Goal: Participate in discussion: Engage in conversation with other users on a specific topic

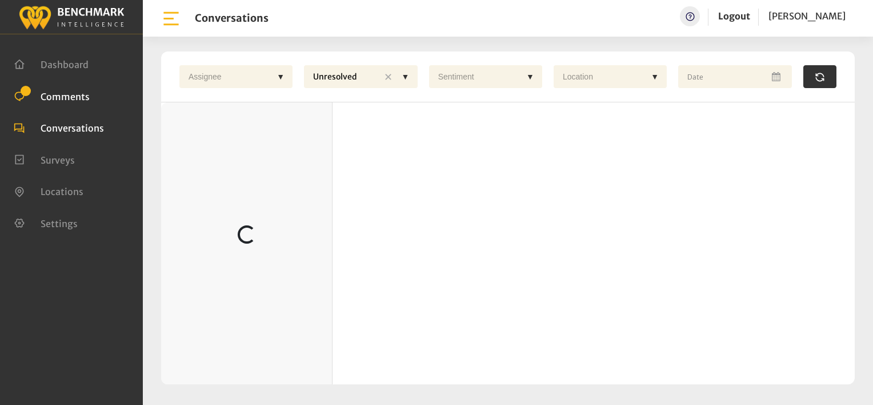
click at [55, 94] on span "Comments" at bounding box center [65, 95] width 49 height 11
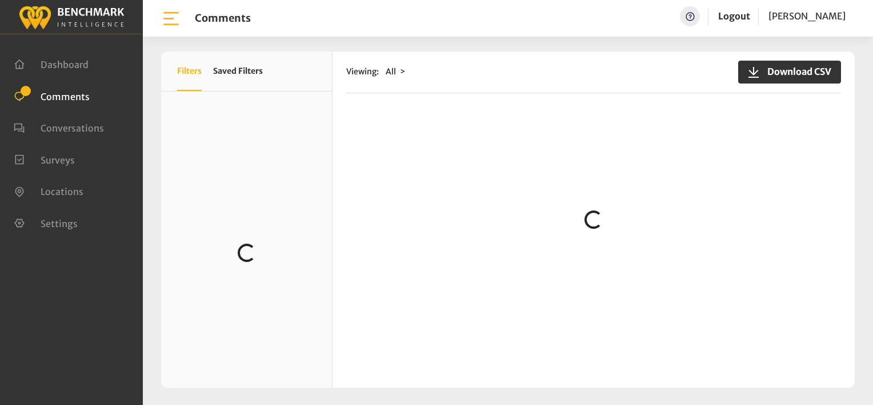
scroll to position [629, 0]
